Goal: Book appointment/travel/reservation

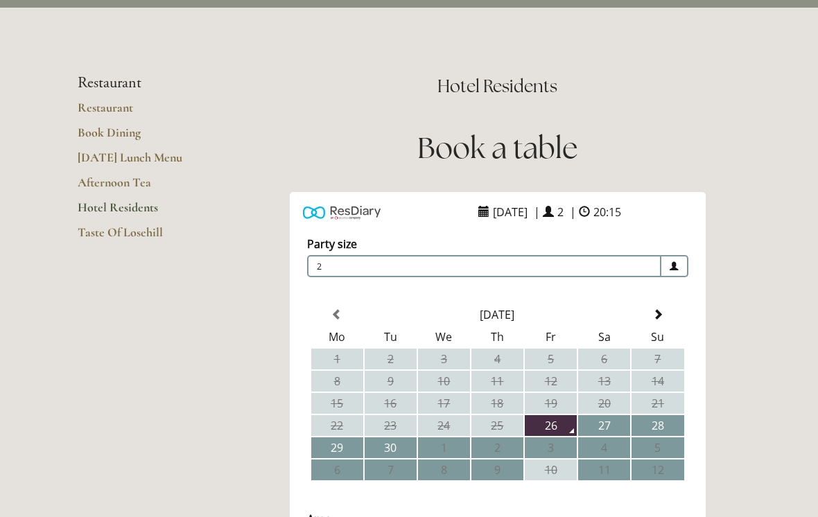
scroll to position [67, 0]
click at [667, 426] on td "28" at bounding box center [657, 425] width 52 height 21
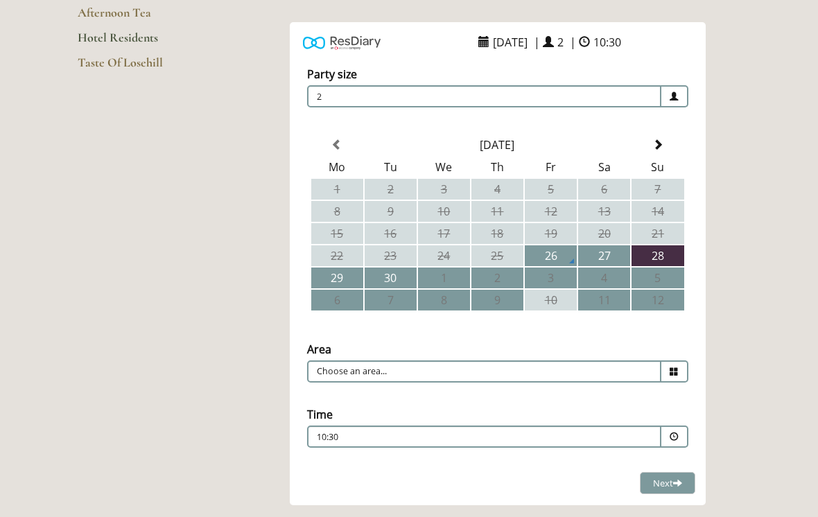
scroll to position [237, 0]
click at [674, 376] on icon at bounding box center [673, 371] width 9 height 9
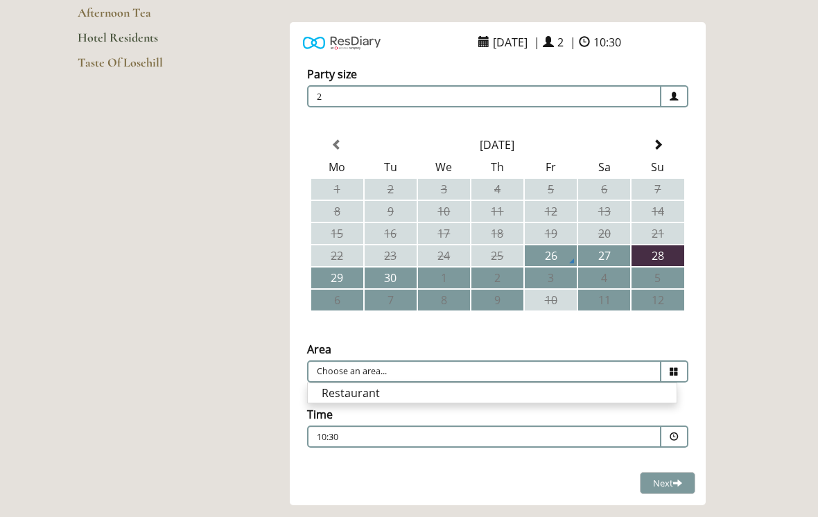
click at [373, 402] on li "Restaurant" at bounding box center [492, 392] width 369 height 19
type input "Restaurant"
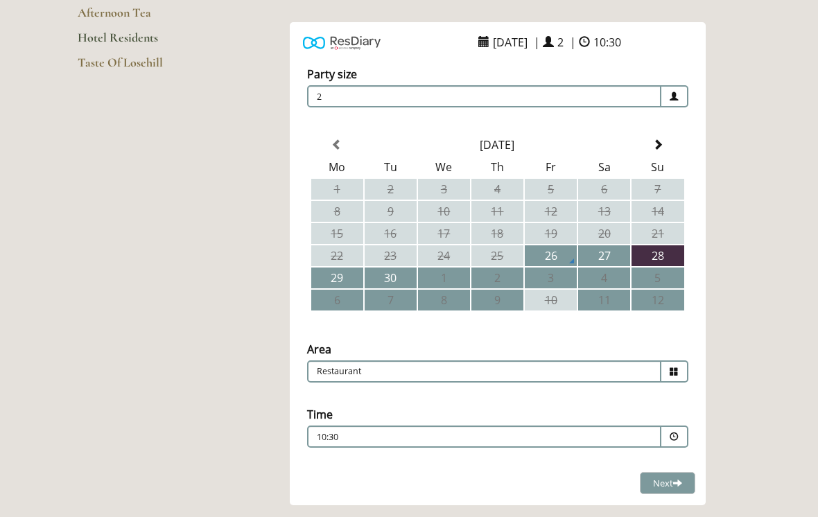
click at [679, 443] on span at bounding box center [674, 436] width 27 height 22
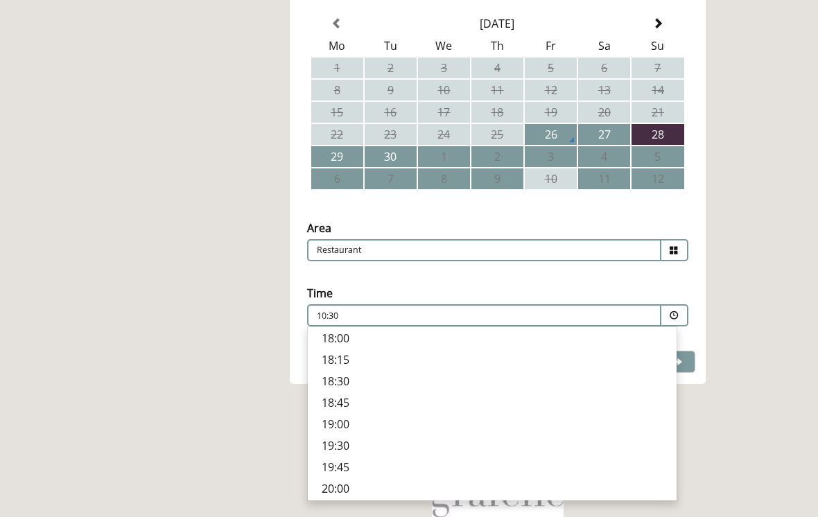
scroll to position [358, 0]
click at [353, 421] on p "19:00" at bounding box center [492, 423] width 341 height 15
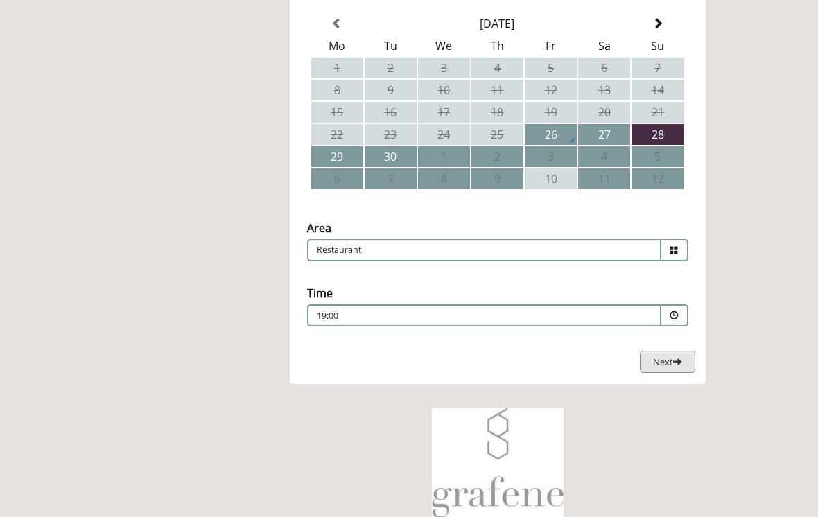
click at [680, 361] on span at bounding box center [677, 361] width 9 height 9
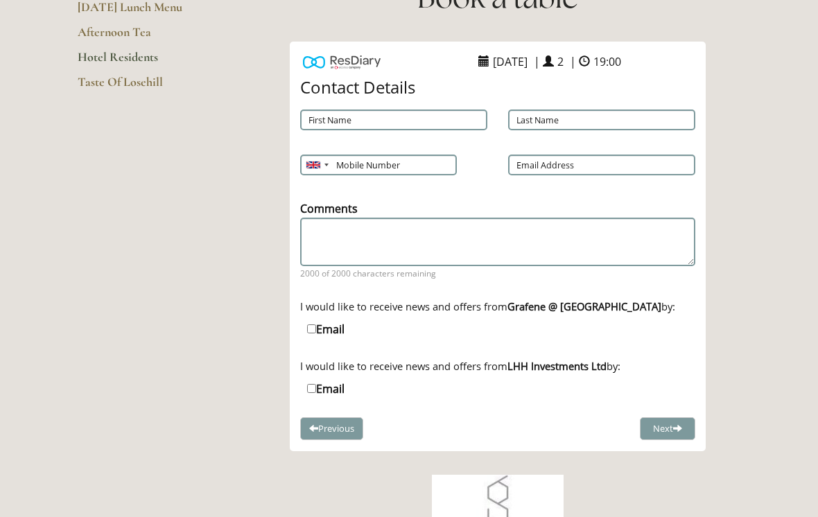
scroll to position [218, 0]
click at [372, 112] on input "First Name" at bounding box center [393, 119] width 187 height 21
type input "[PERSON_NAME]"
type input "White"
type input "07775838014"
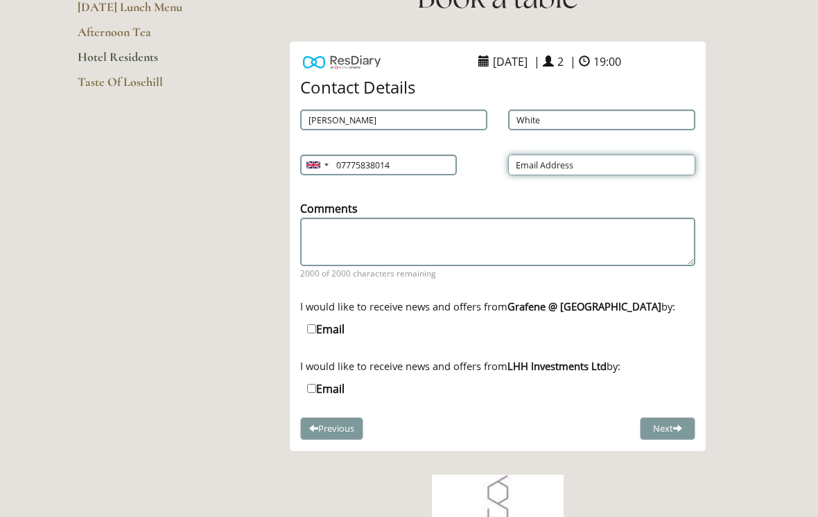
type input "[PERSON_NAME][EMAIL_ADDRESS][DOMAIN_NAME]"
click at [316, 328] on input "Email" at bounding box center [311, 328] width 9 height 9
checkbox input "true"
click at [667, 440] on button "Next" at bounding box center [667, 428] width 55 height 23
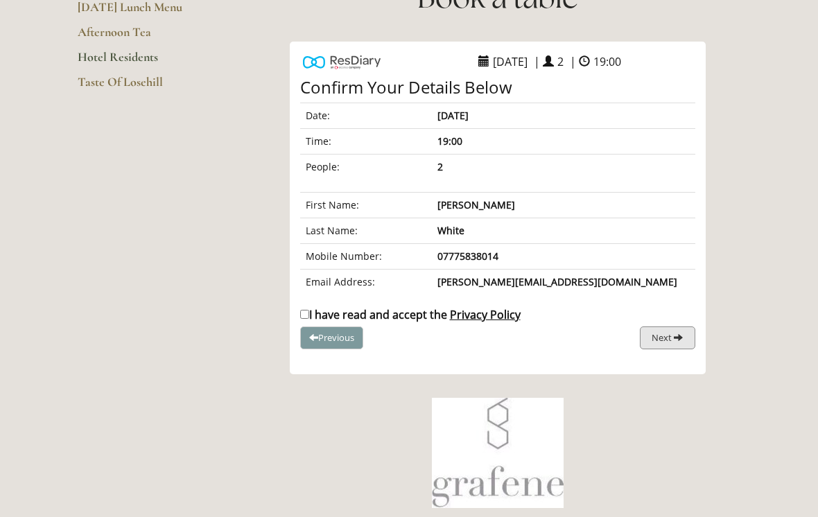
click at [666, 340] on span "Next" at bounding box center [661, 337] width 20 height 12
